Goal: Task Accomplishment & Management: Manage account settings

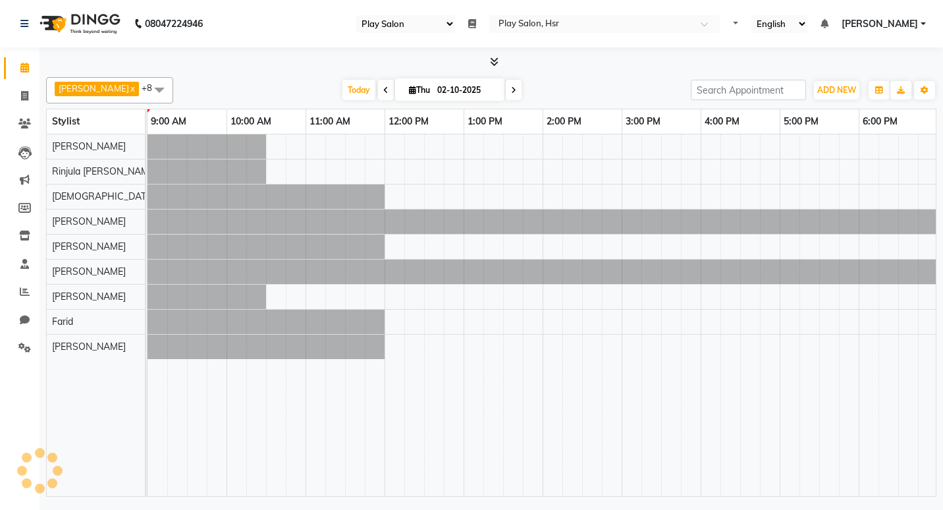
select select "92"
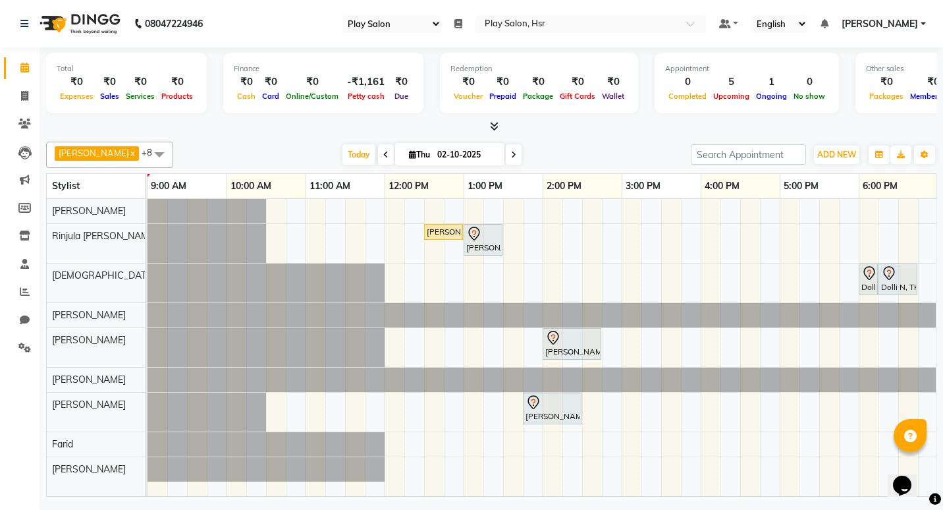
click at [440, 231] on div "[PERSON_NAME] G, TK03, 12:30 PM-01:00 PM, [PERSON_NAME]" at bounding box center [443, 232] width 36 height 12
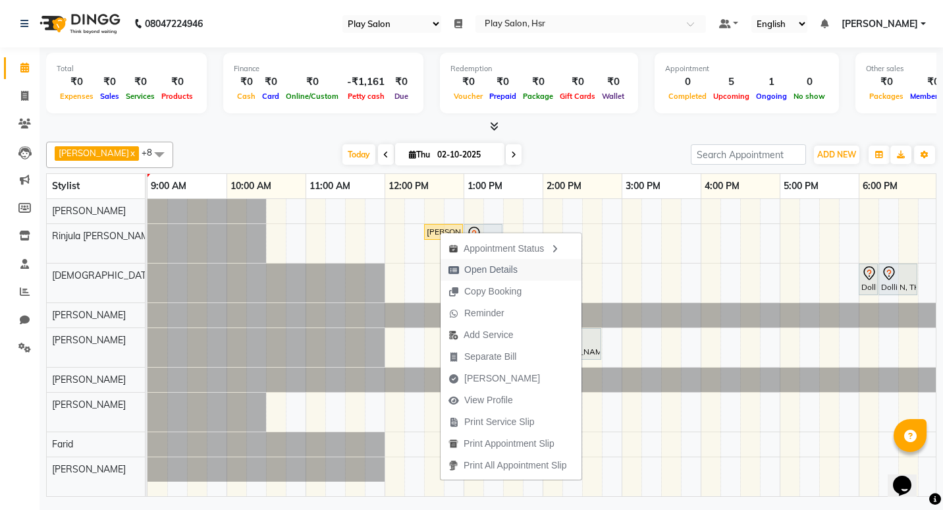
click at [500, 265] on span "Open Details" at bounding box center [490, 270] width 53 height 14
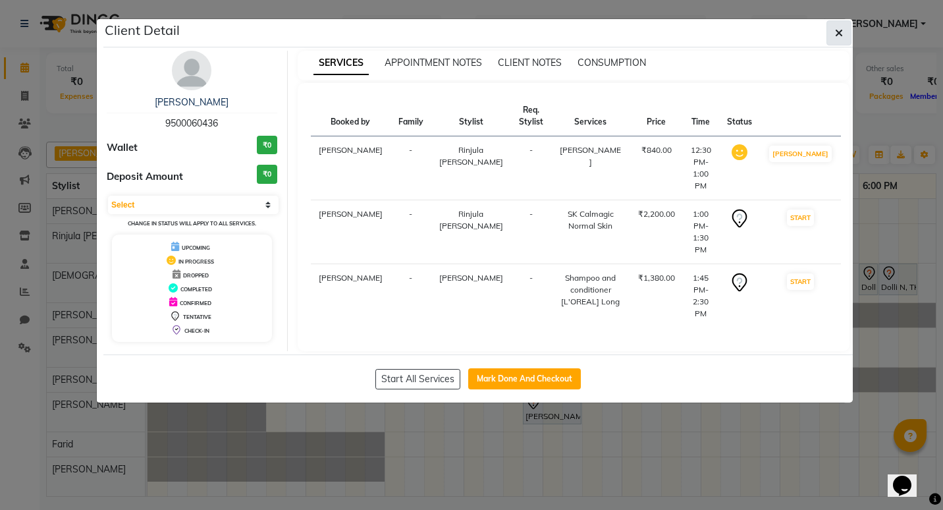
click at [840, 32] on icon "button" at bounding box center [839, 33] width 8 height 11
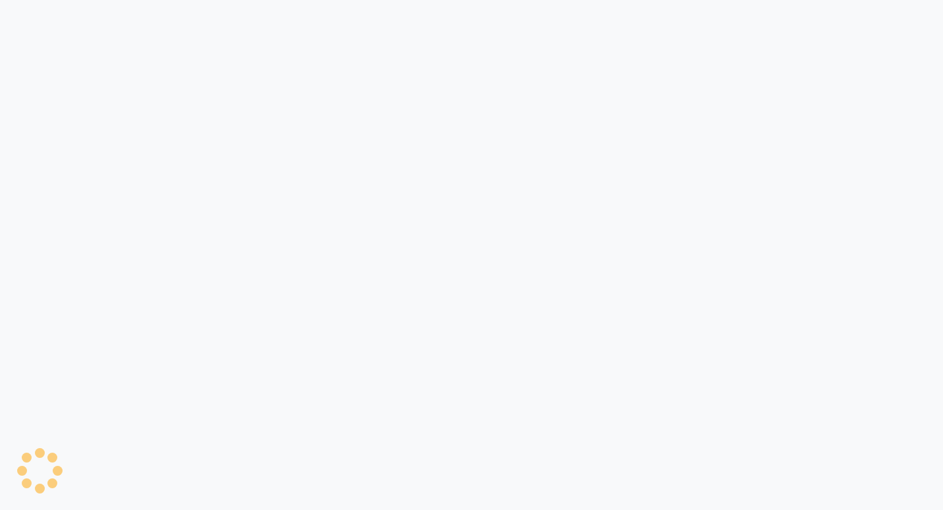
select select "92"
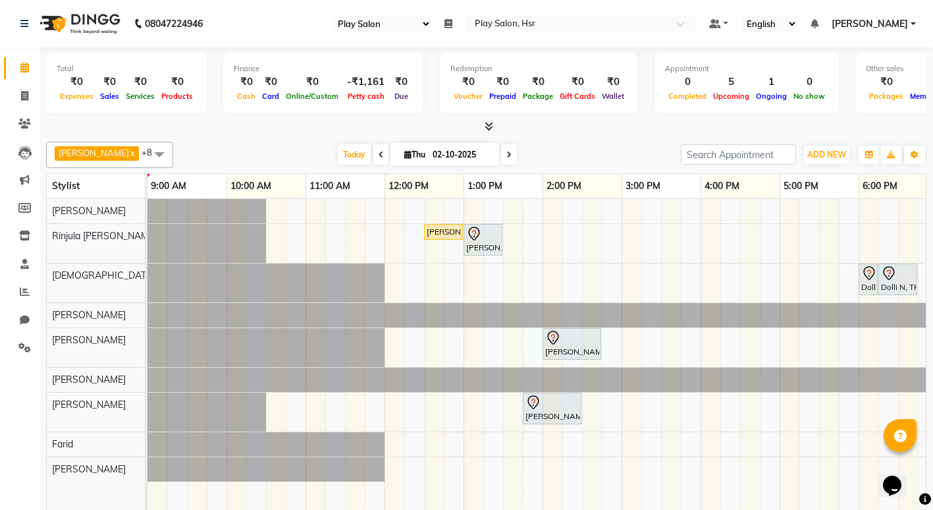
click at [489, 124] on icon at bounding box center [489, 126] width 9 height 10
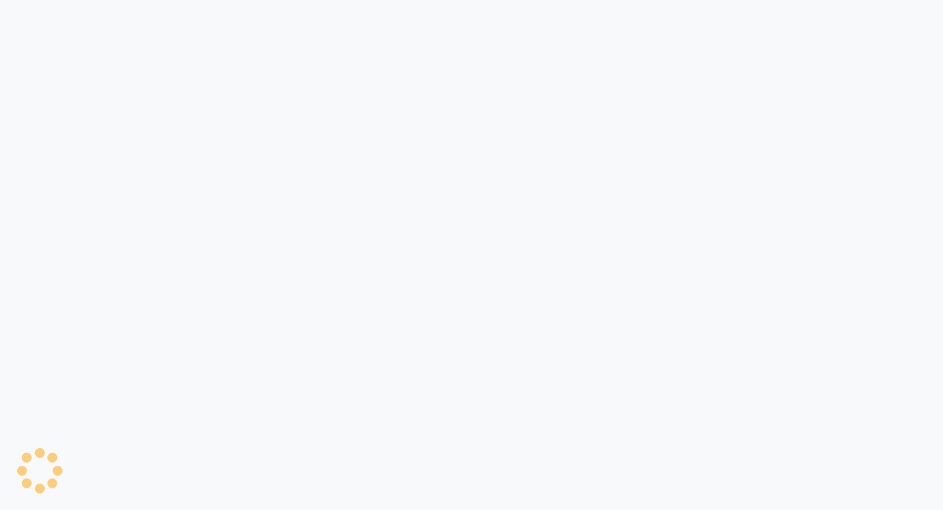
select select "92"
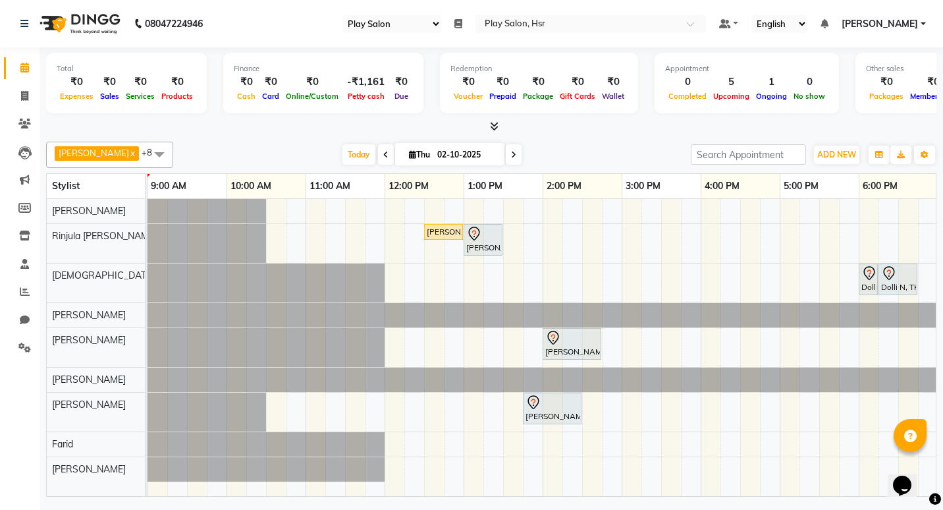
click at [440, 233] on div "[PERSON_NAME] G, TK03, 12:30 PM-01:00 PM, [PERSON_NAME]" at bounding box center [443, 232] width 36 height 12
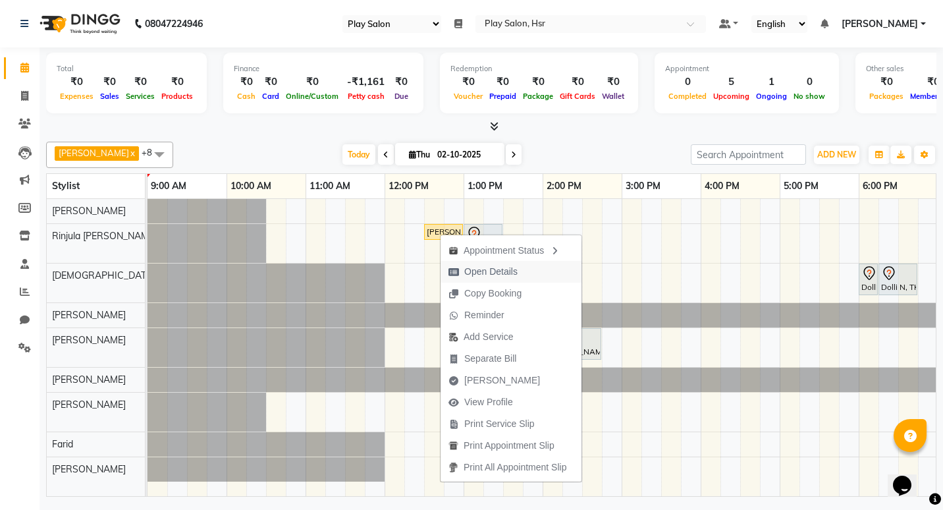
click at [467, 265] on span "Open Details" at bounding box center [490, 272] width 53 height 14
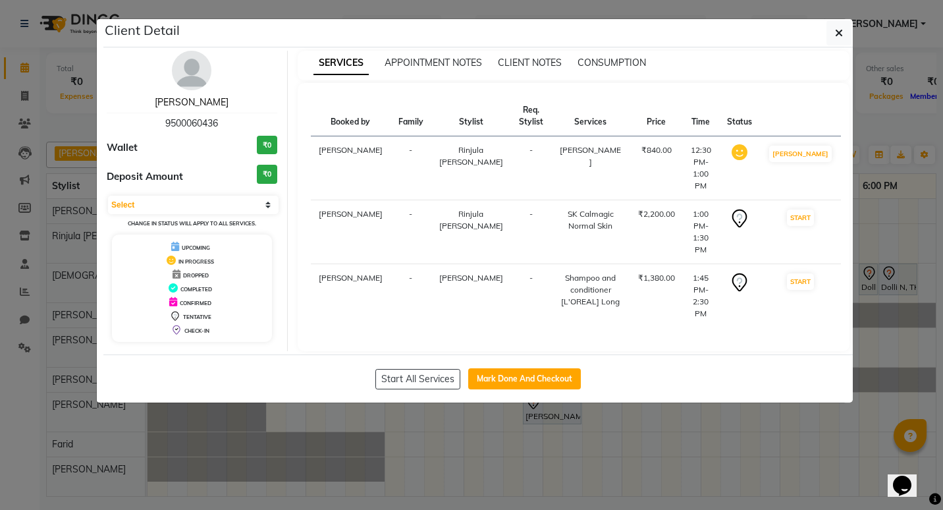
click at [196, 103] on link "[PERSON_NAME]" at bounding box center [192, 102] width 74 height 12
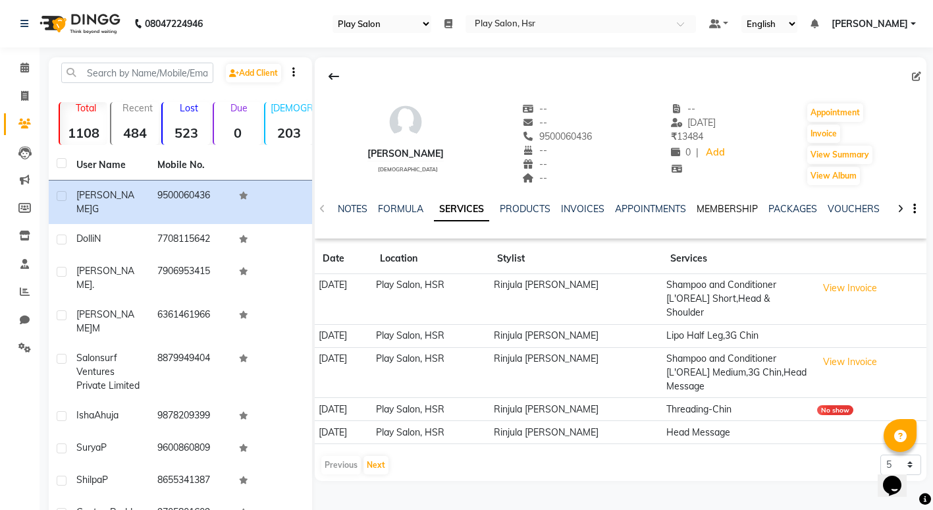
click at [720, 209] on link "MEMBERSHIP" at bounding box center [726, 209] width 61 height 12
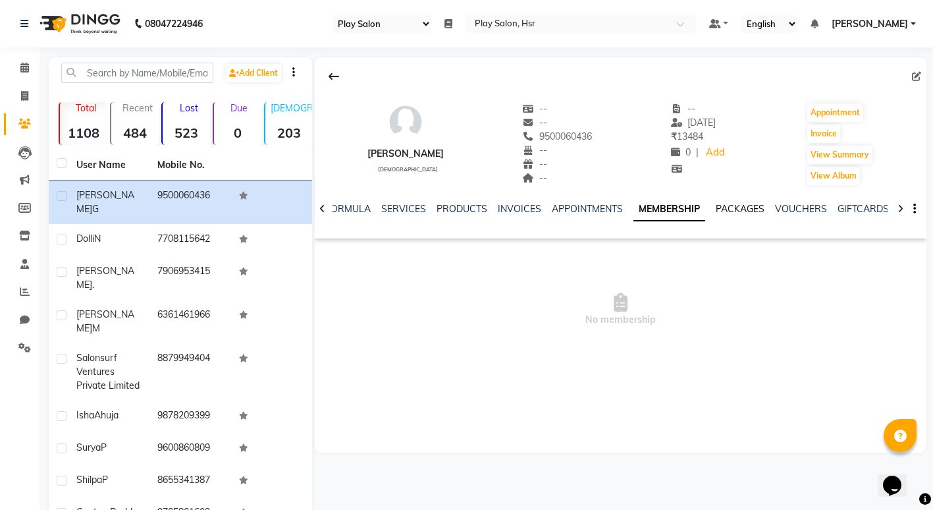
click at [743, 207] on link "PACKAGES" at bounding box center [740, 209] width 49 height 12
click at [785, 209] on link "VOUCHERS" at bounding box center [790, 209] width 52 height 12
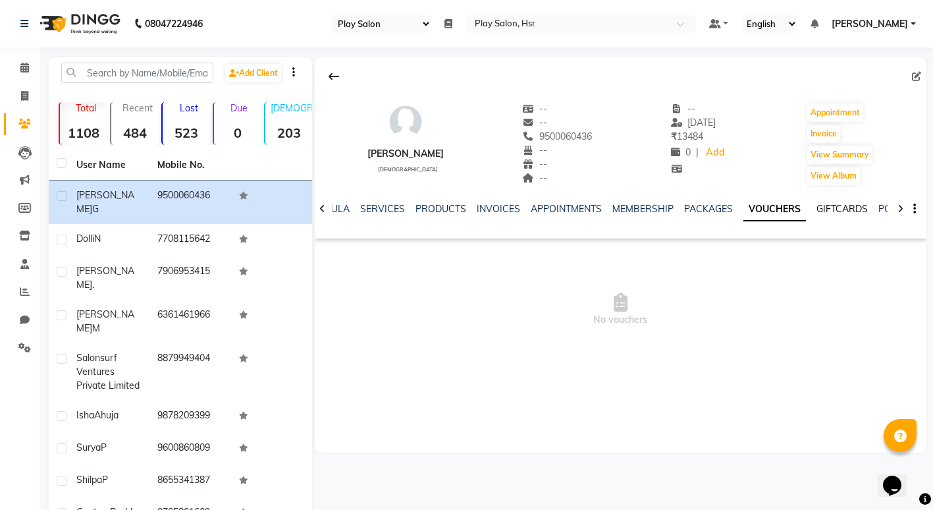
click at [834, 211] on link "GIFTCARDS" at bounding box center [841, 209] width 51 height 12
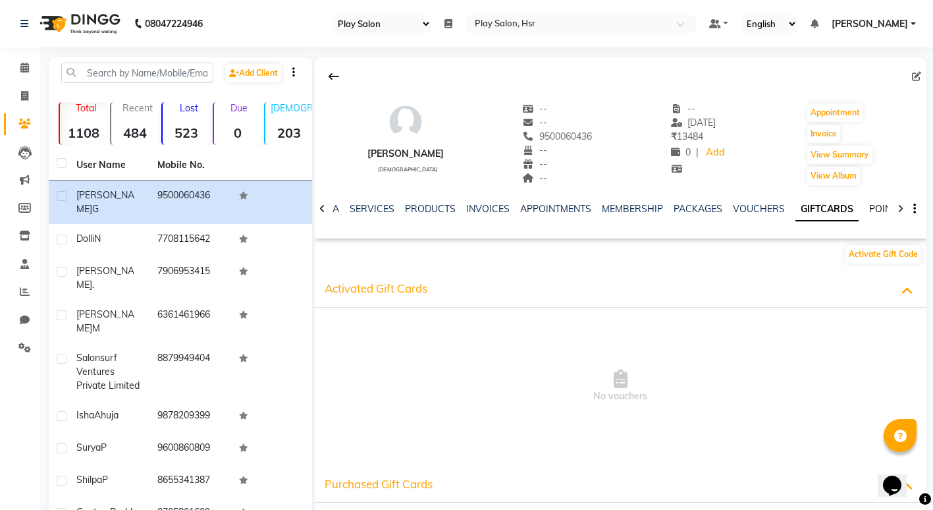
click at [874, 211] on link "POINTS" at bounding box center [886, 209] width 34 height 12
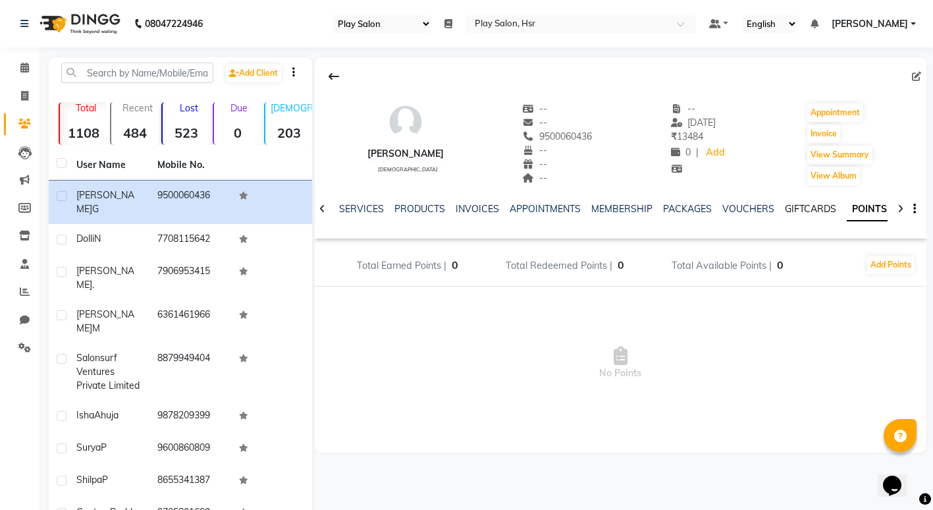
click at [803, 211] on link "GIFTCARDS" at bounding box center [810, 209] width 51 height 12
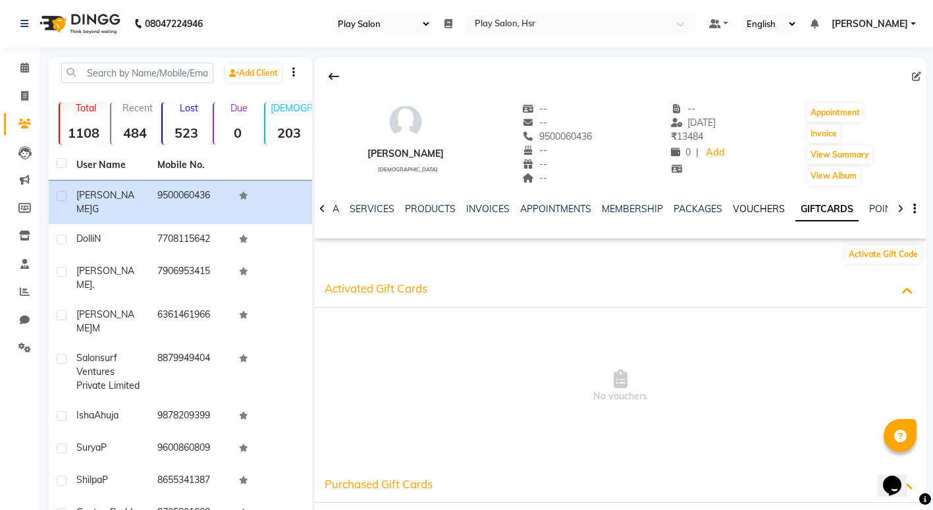
click at [756, 207] on link "VOUCHERS" at bounding box center [759, 209] width 52 height 12
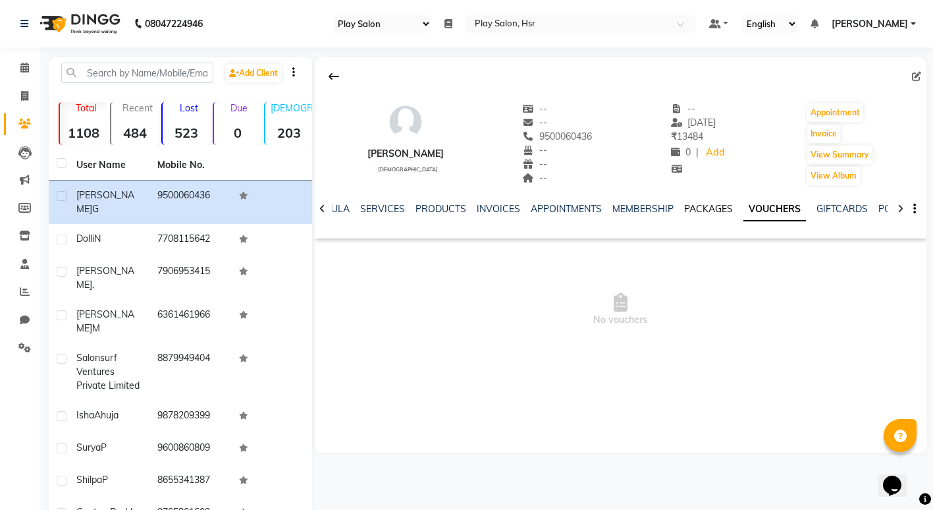
click at [707, 204] on link "PACKAGES" at bounding box center [708, 209] width 49 height 12
click at [651, 205] on link "MEMBERSHIP" at bounding box center [653, 209] width 61 height 12
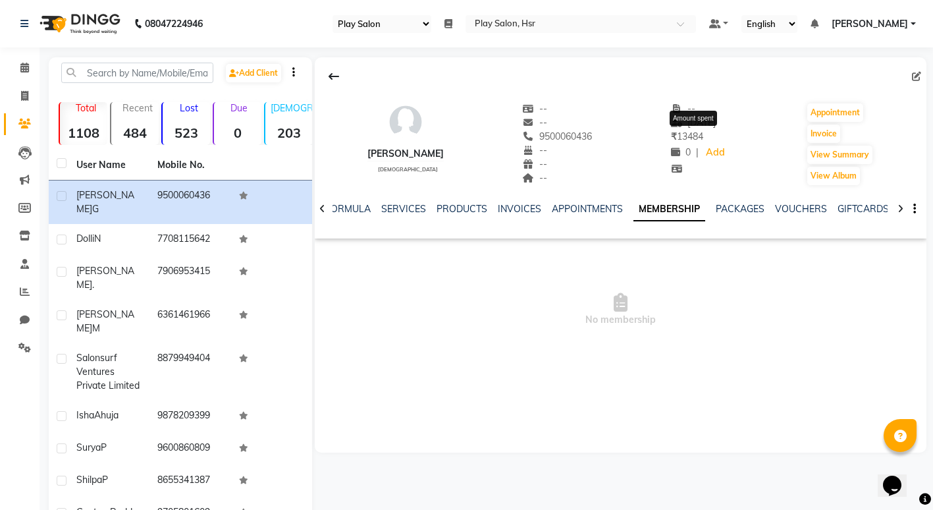
click at [677, 136] on span "₹ 13484" at bounding box center [687, 136] width 32 height 12
click at [398, 203] on div "SERVICES" at bounding box center [403, 209] width 45 height 14
click at [411, 206] on link "SERVICES" at bounding box center [403, 209] width 45 height 12
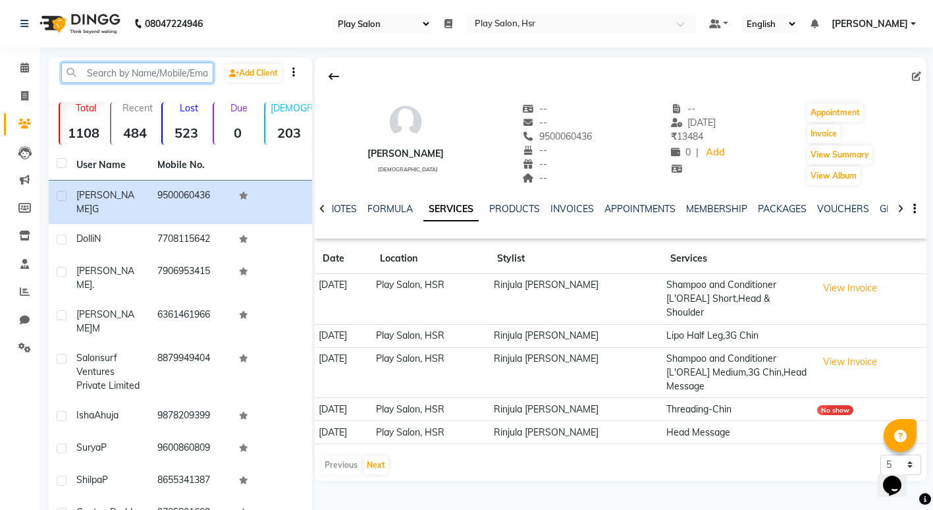
click at [150, 78] on input "text" at bounding box center [137, 73] width 152 height 20
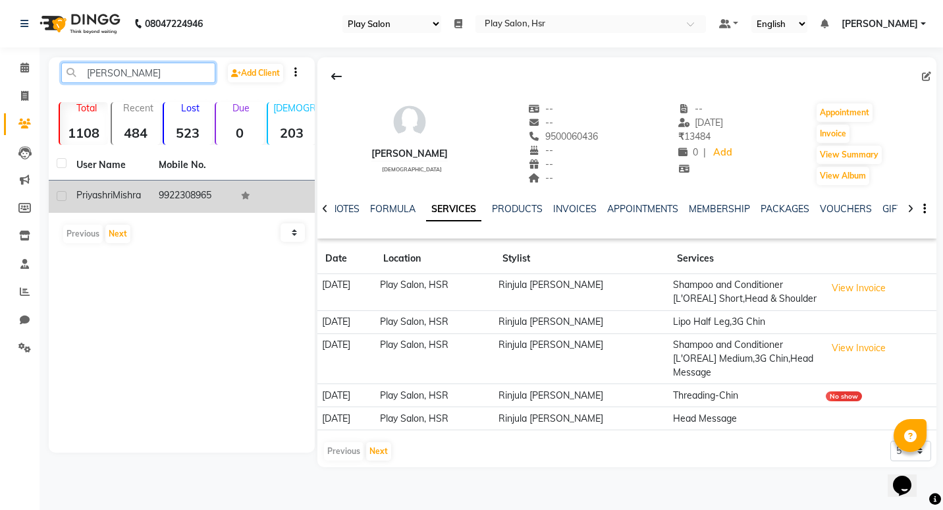
type input "[PERSON_NAME]"
click at [103, 202] on div "[PERSON_NAME]" at bounding box center [109, 195] width 66 height 14
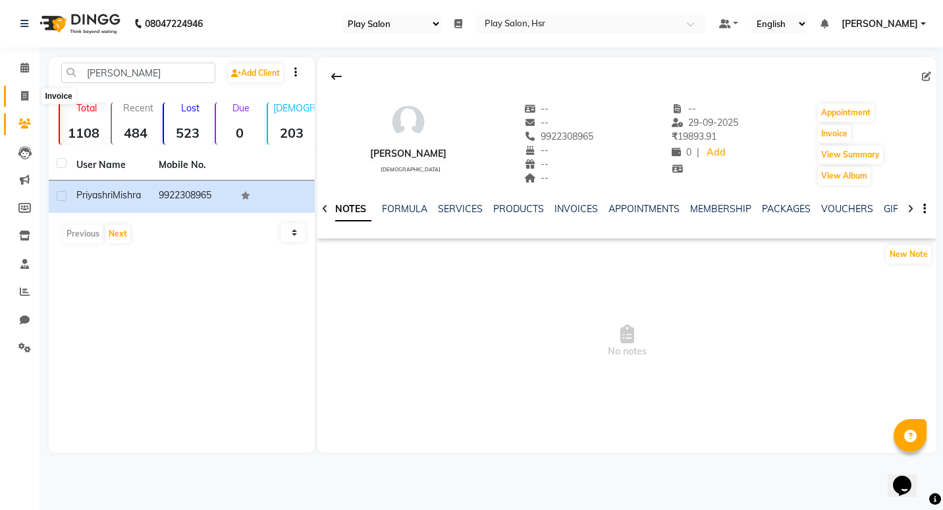
click at [29, 89] on span at bounding box center [24, 96] width 23 height 15
select select "8358"
select select "service"
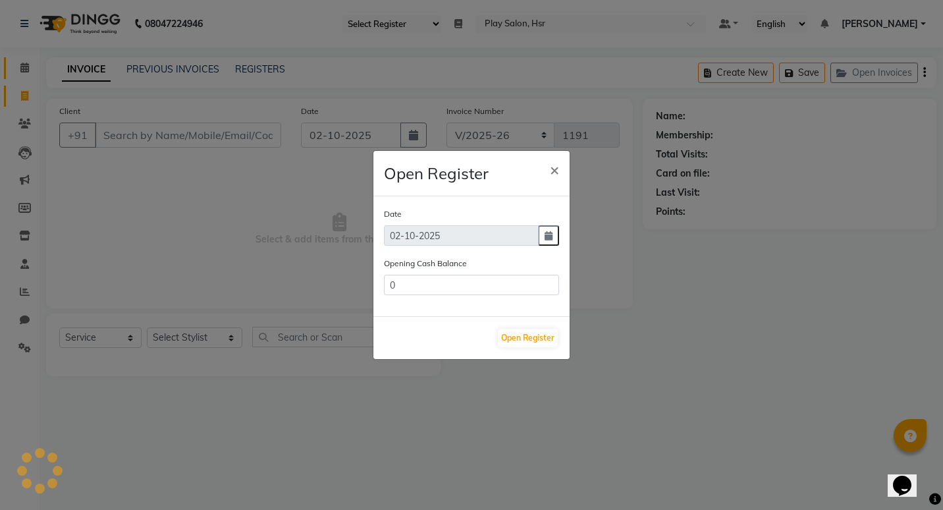
type input "26557"
click at [556, 168] on span "×" at bounding box center [554, 169] width 9 height 20
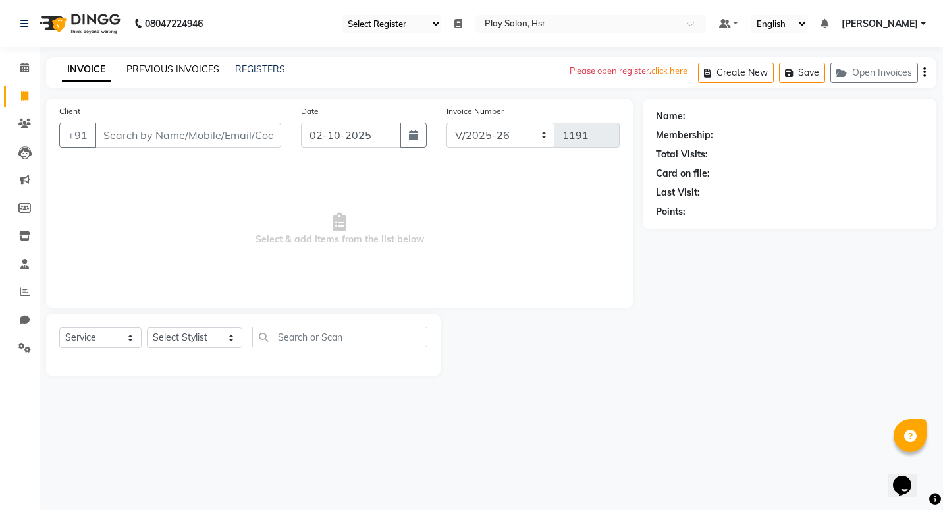
click at [201, 68] on link "PREVIOUS INVOICES" at bounding box center [172, 69] width 93 height 12
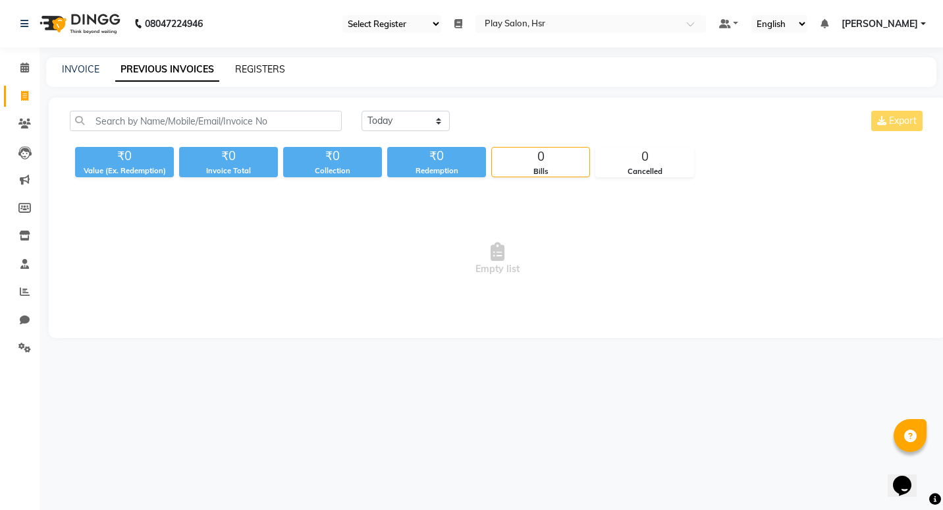
click at [244, 66] on link "REGISTERS" at bounding box center [260, 69] width 50 height 12
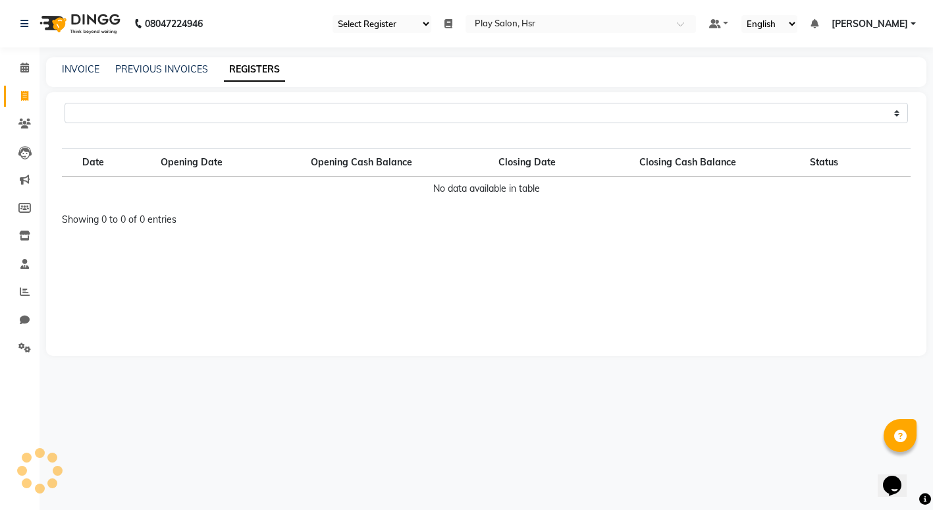
select select "92"
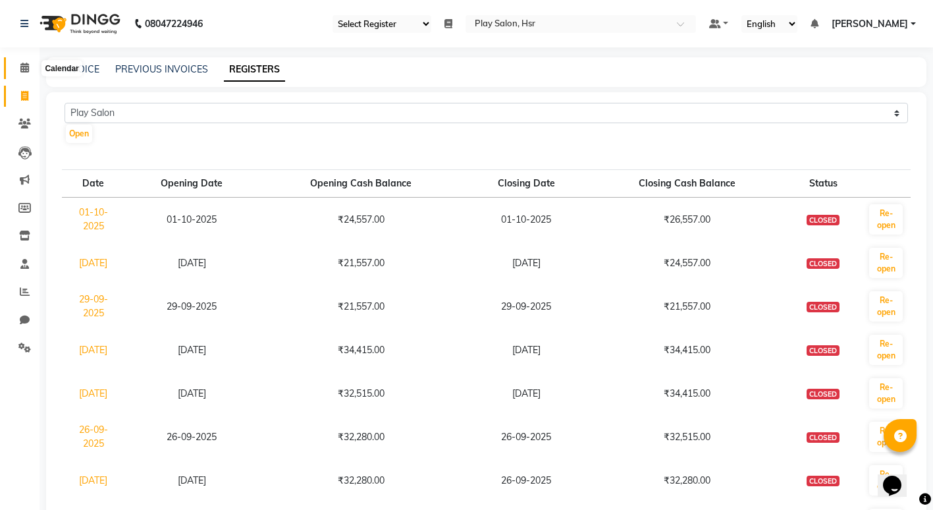
click at [20, 63] on icon at bounding box center [24, 68] width 9 height 10
